Goal: Complete application form: Complete application form

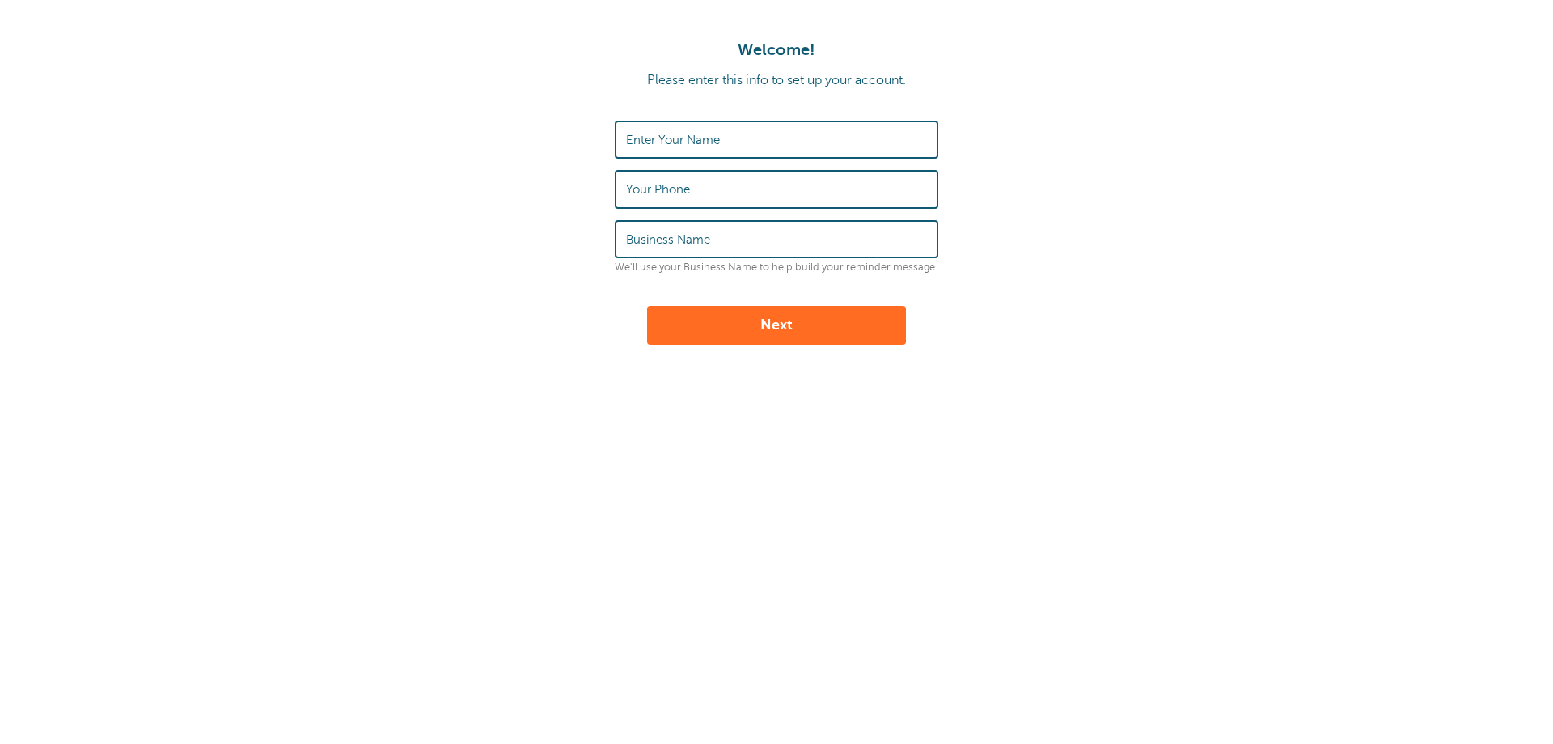
click at [669, 133] on div "Enter Your Name" at bounding box center [777, 140] width 324 height 38
type input "[PERSON_NAME]"
type input "068647457"
click at [784, 241] on input "Die Finanzprofis Saar UG" at bounding box center [776, 239] width 301 height 35
type input "Die Finanzprofis Saar GmbH"
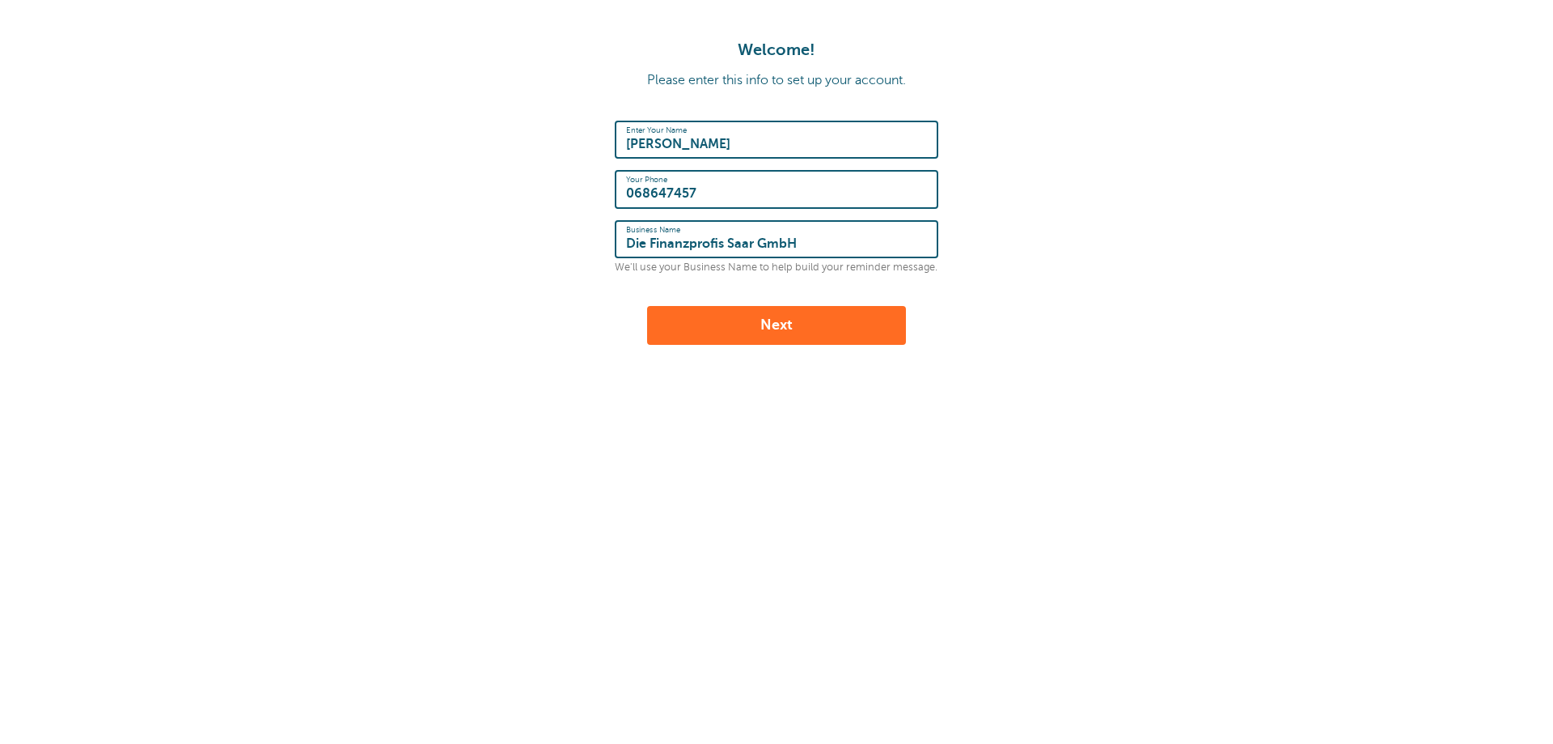
click at [782, 323] on button "Next" at bounding box center [776, 325] width 259 height 39
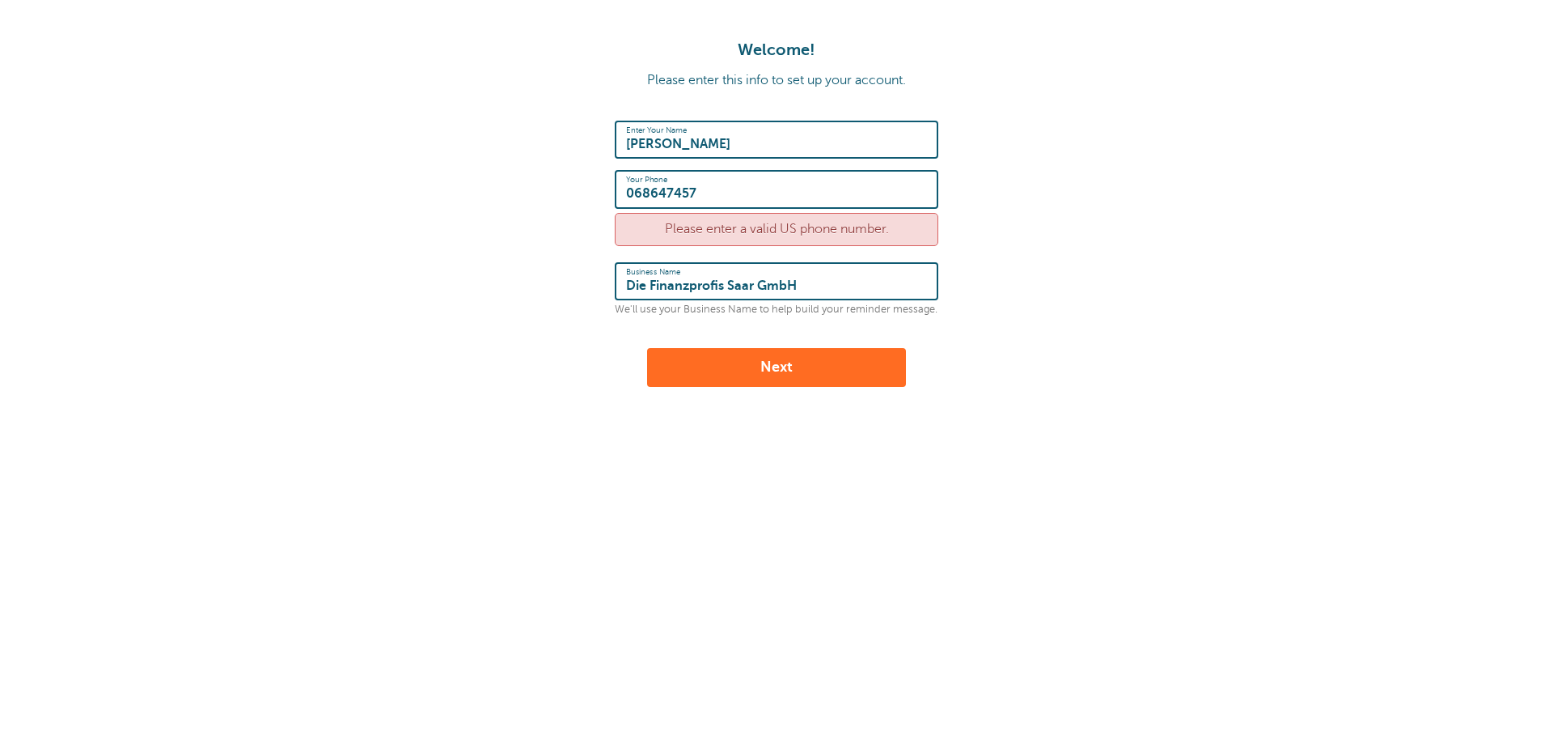
click at [627, 191] on input "068647457" at bounding box center [776, 189] width 301 height 35
type input "004968647457"
click at [772, 357] on button "Next" at bounding box center [776, 367] width 259 height 39
drag, startPoint x: 773, startPoint y: 192, endPoint x: 540, endPoint y: 187, distance: 233.1
click at [540, 187] on form "Enter Your Name [PERSON_NAME] Your Phone [PHONE_NUMBER] Please enter a valid US…" at bounding box center [776, 254] width 1521 height 266
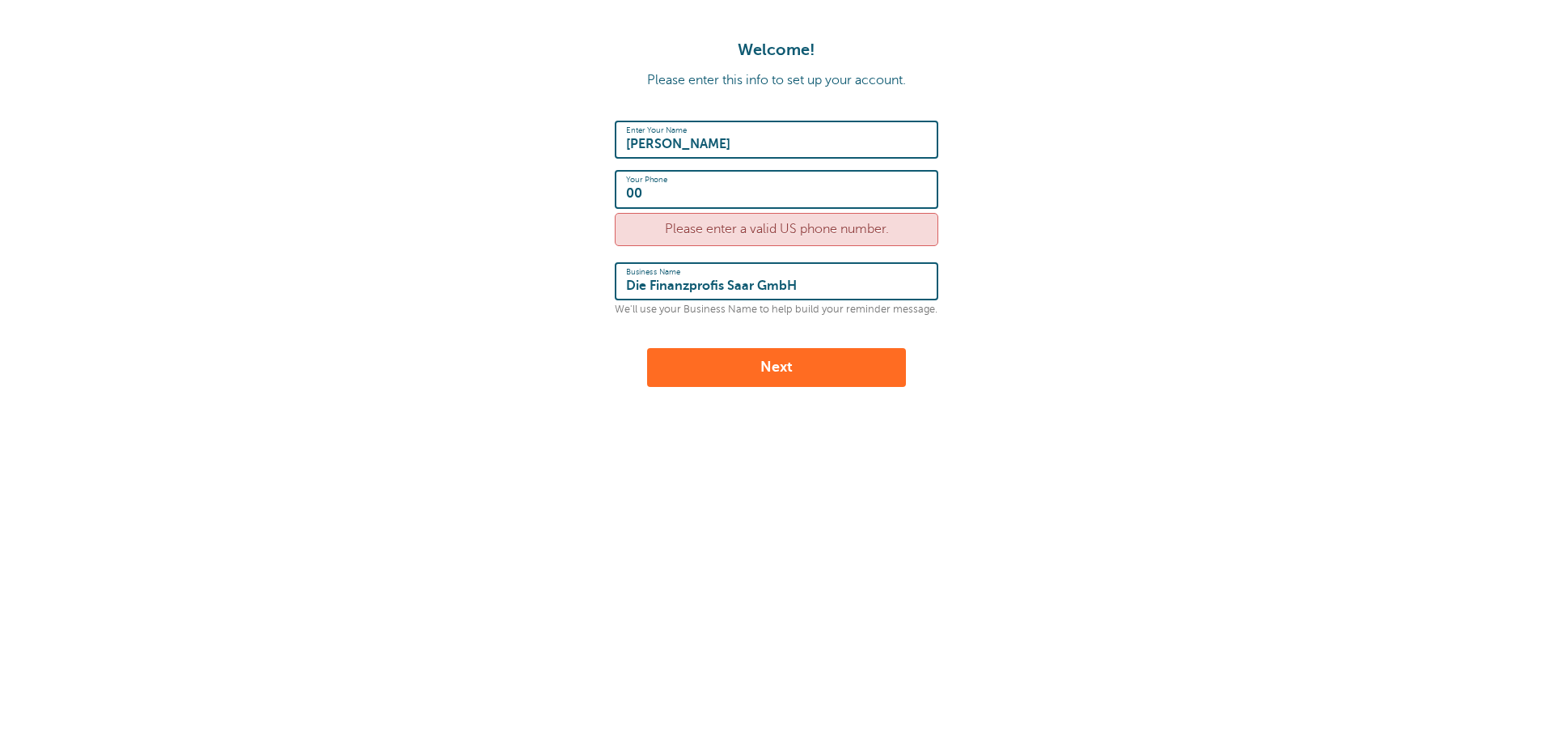
type input "0"
click at [778, 376] on button "Next" at bounding box center [776, 367] width 259 height 39
